Goal: Transaction & Acquisition: Download file/media

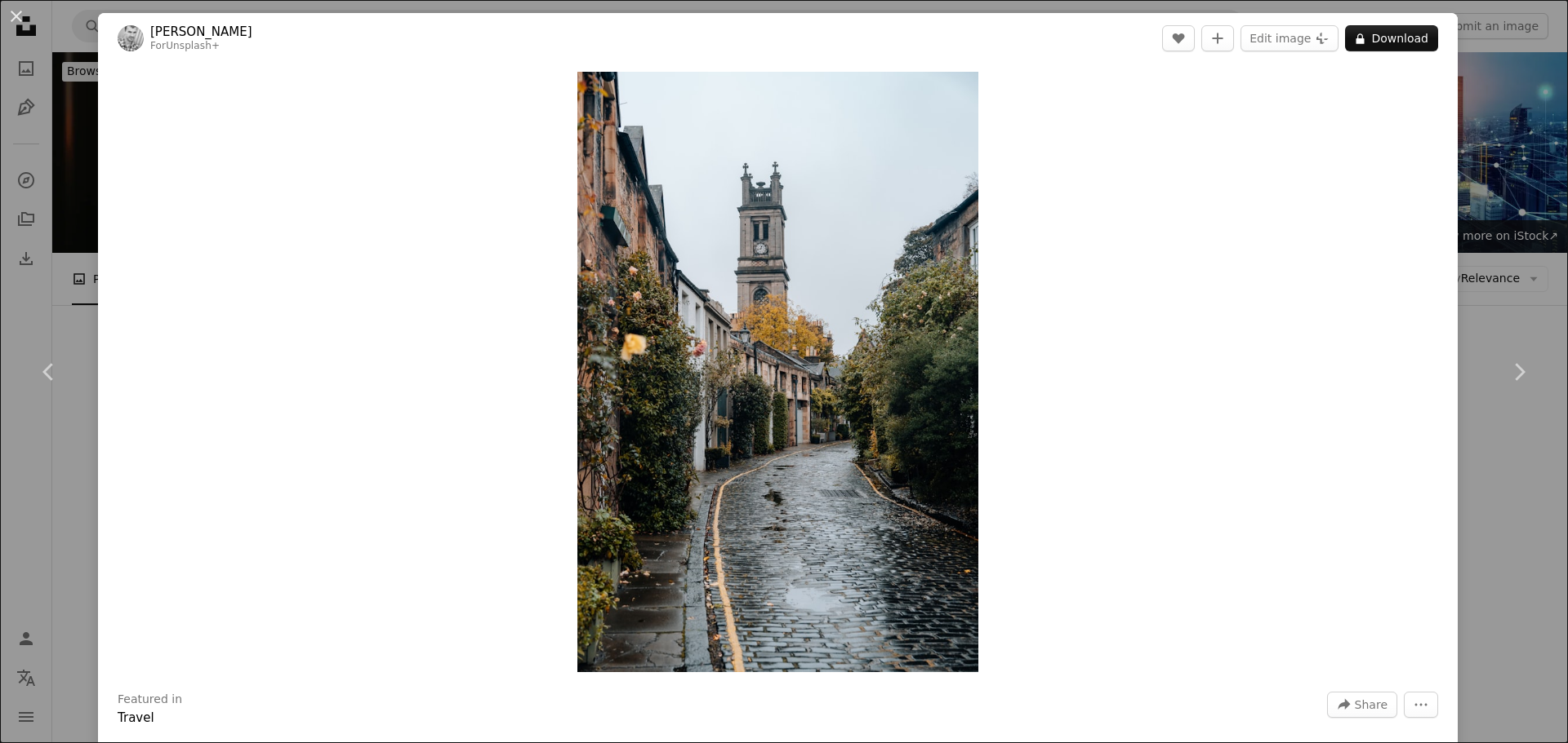
scroll to position [1274, 0]
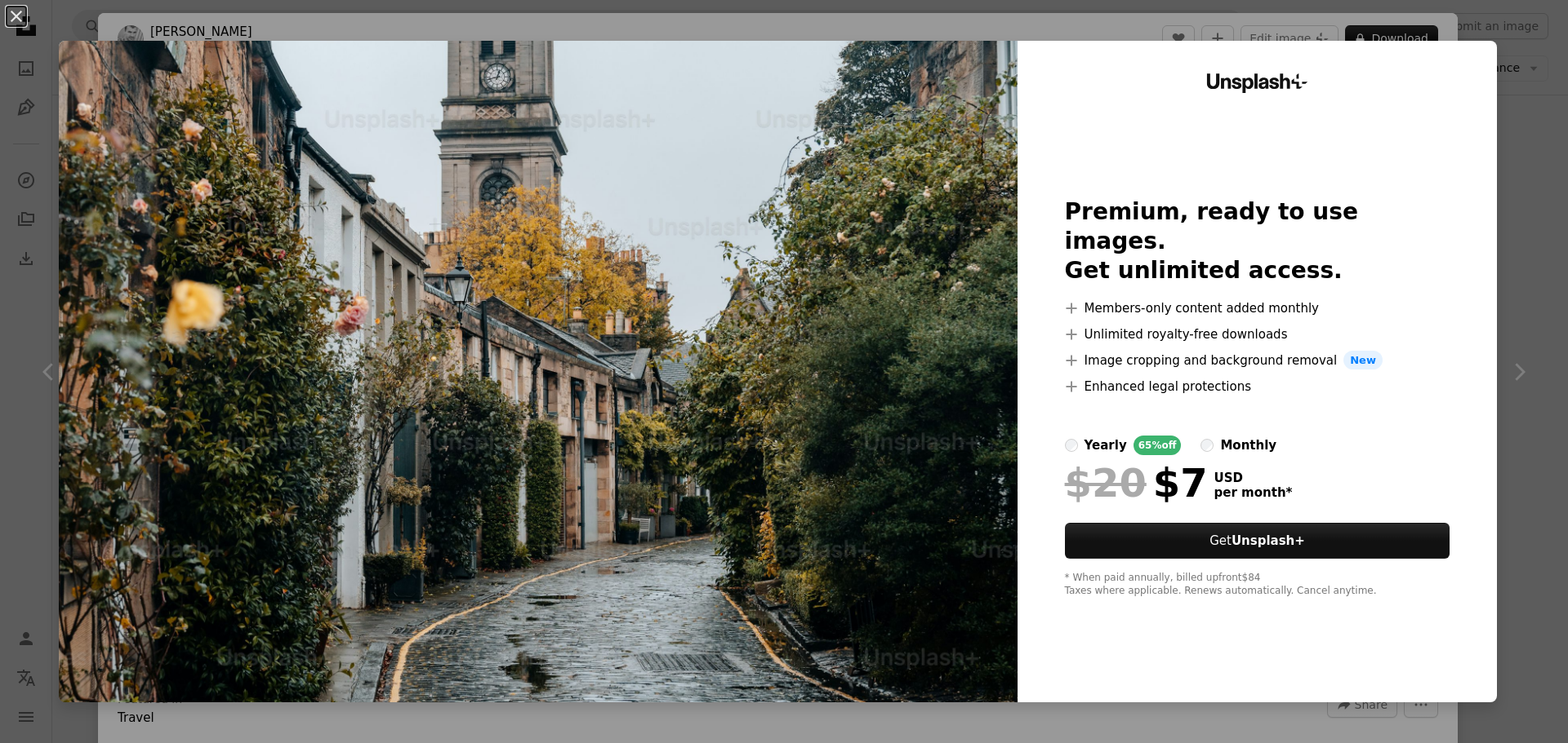
click at [90, 15] on div "An X shape Unsplash+ Premium, ready to use images. Get unlimited access. A plus…" at bounding box center [784, 371] width 1568 height 743
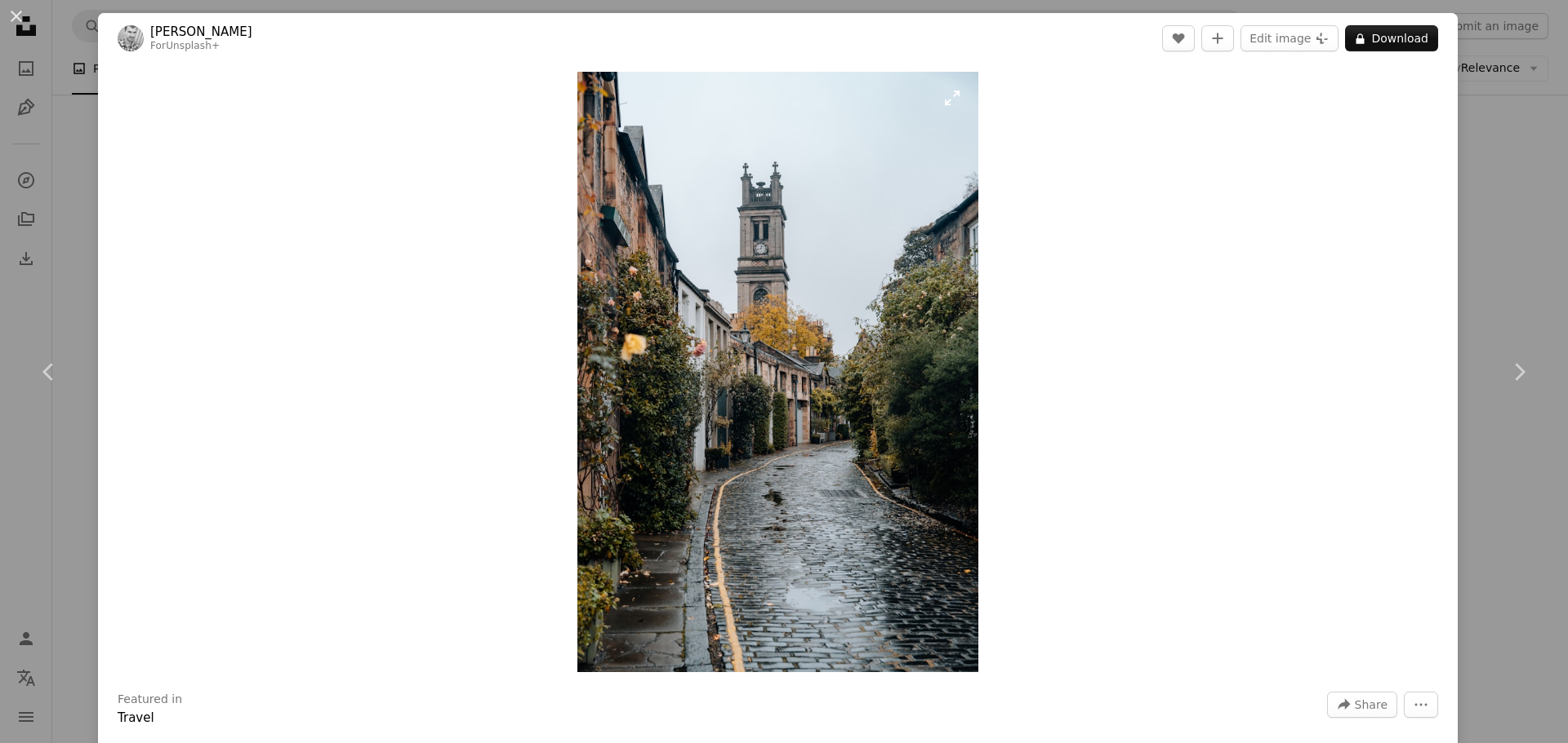
drag, startPoint x: 575, startPoint y: 66, endPoint x: 609, endPoint y: 120, distance: 63.8
click at [26, 10] on button "An X shape" at bounding box center [16, 16] width 20 height 20
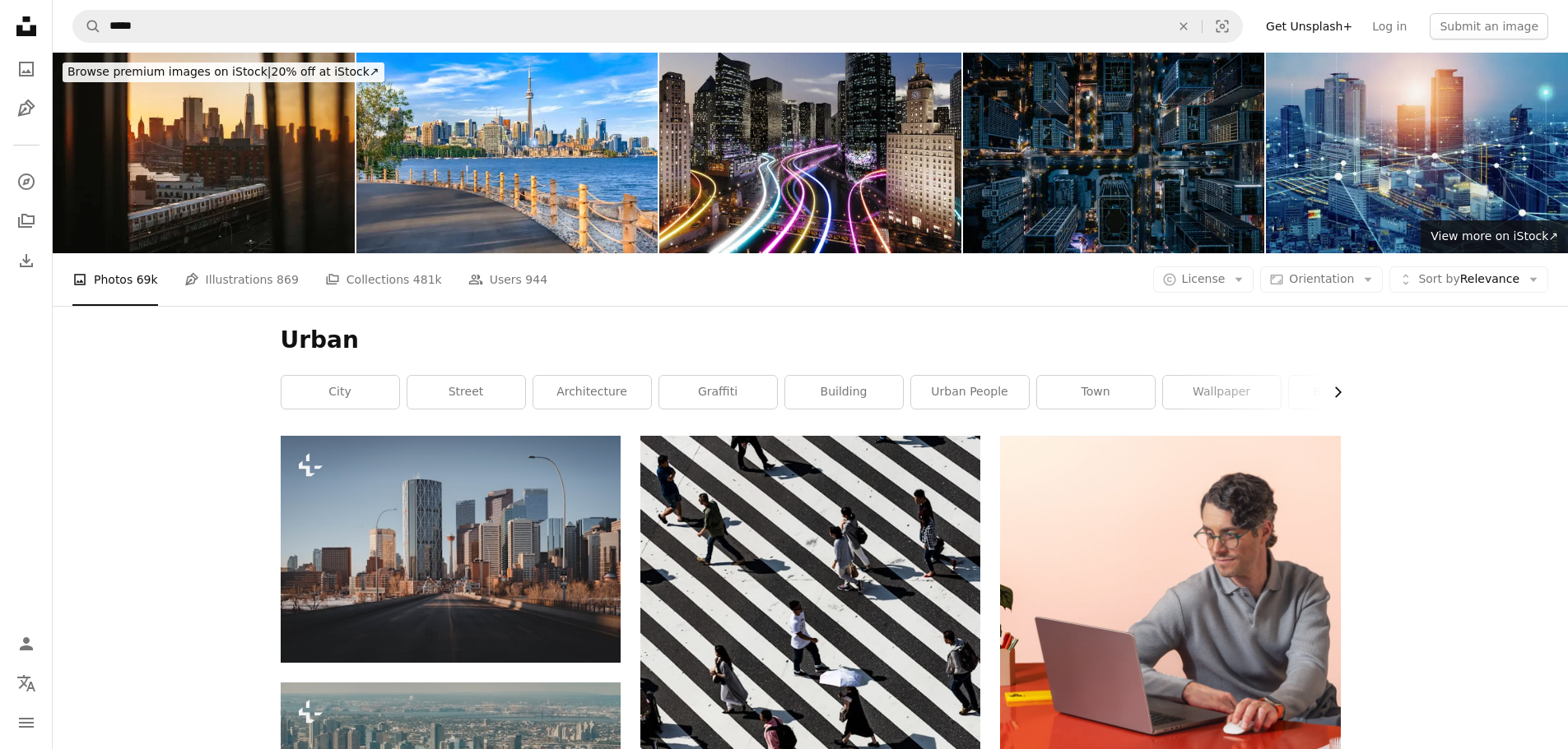
click at [1327, 387] on button "Chevron right" at bounding box center [1332, 392] width 18 height 33
click at [1327, 387] on button "Chevron right" at bounding box center [1332, 392] width 18 height 33
click at [23, 15] on icon "Unsplash logo Unsplash Home" at bounding box center [26, 26] width 33 height 33
